Goal: Information Seeking & Learning: Check status

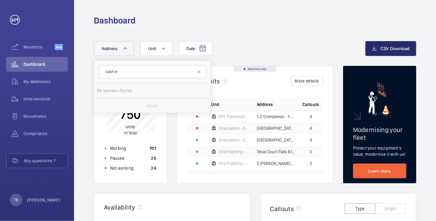
type input "Calshot"
drag, startPoint x: 167, startPoint y: 74, endPoint x: 91, endPoint y: 71, distance: 75.7
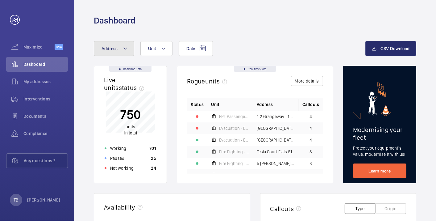
click at [121, 46] on button "Address" at bounding box center [114, 48] width 40 height 15
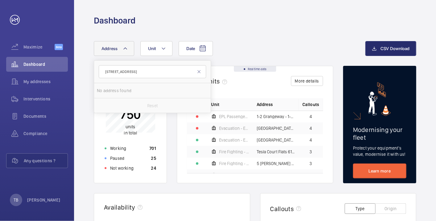
click at [111, 73] on input "[STREET_ADDRESS]" at bounding box center [152, 71] width 107 height 13
type input "[STREET_ADDRESS]"
click at [189, 25] on div "Dashboard" at bounding box center [255, 20] width 323 height 11
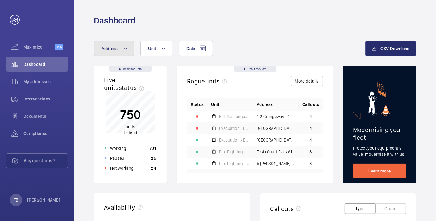
click at [119, 53] on button "Address" at bounding box center [114, 48] width 40 height 15
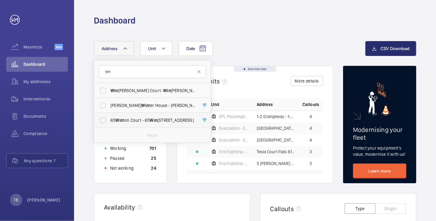
type input "win"
click at [156, 121] on span "Win" at bounding box center [154, 120] width 8 height 5
click at [109, 121] on input "[STREET_ADDRESS]" at bounding box center [103, 120] width 12 height 12
checkbox input "true"
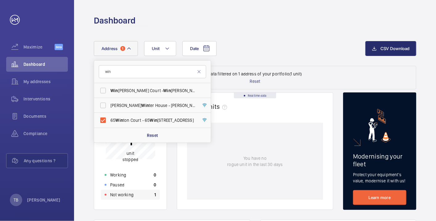
click at [129, 191] on p "Not working" at bounding box center [121, 194] width 23 height 6
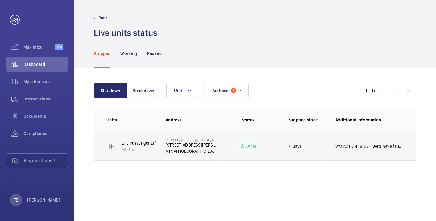
click at [345, 148] on p "WM ACTION 18/08 - Belts have failed again, long term solution to be looked at d…" at bounding box center [370, 146] width 68 height 6
